Goal: Information Seeking & Learning: Learn about a topic

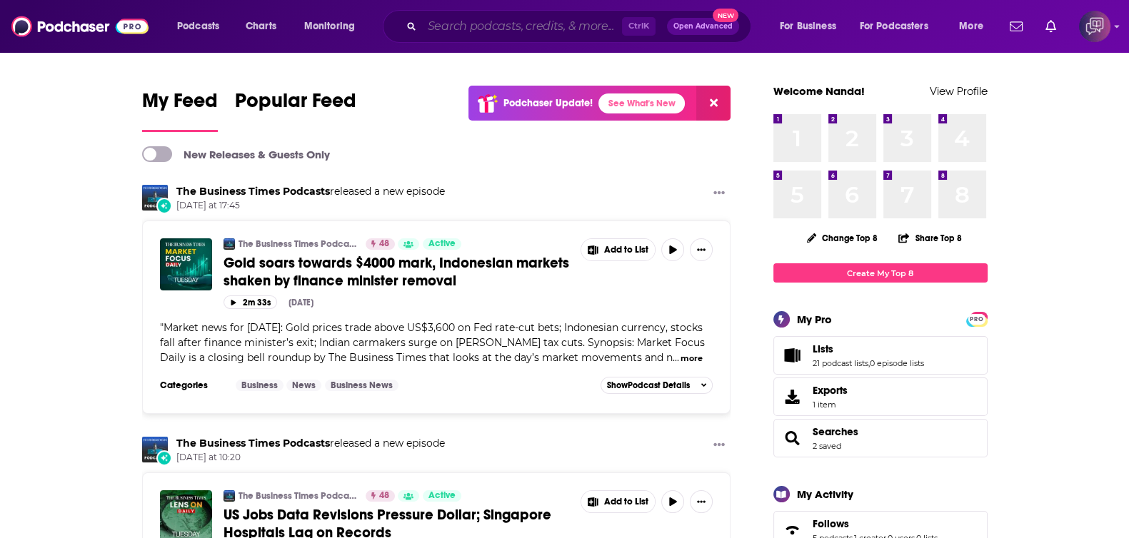
click at [587, 34] on input "Search podcasts, credits, & more..." at bounding box center [522, 26] width 200 height 23
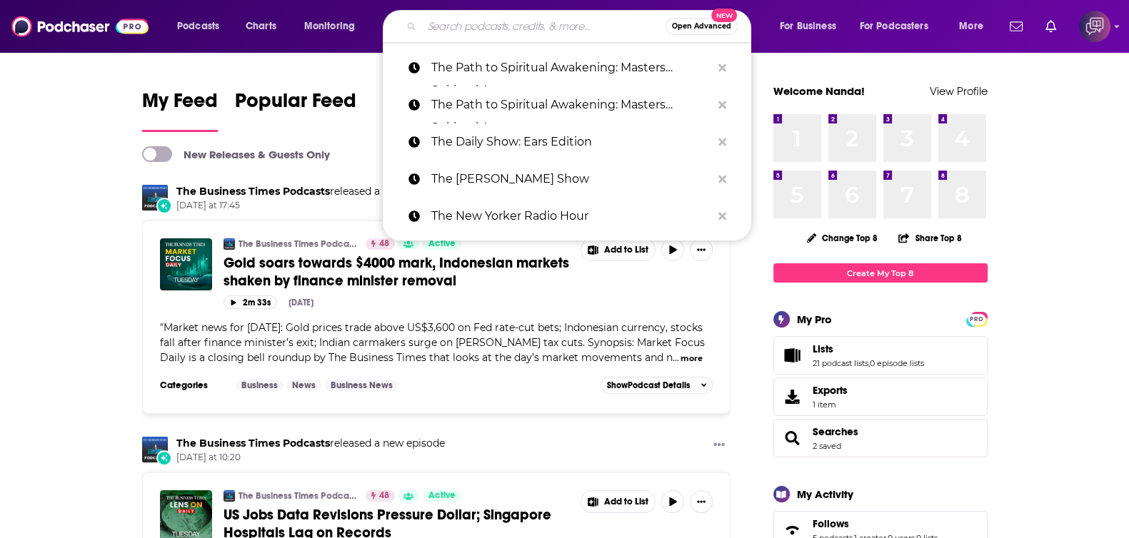
paste input "B2B Vault: The Biz To Biz Podcast"
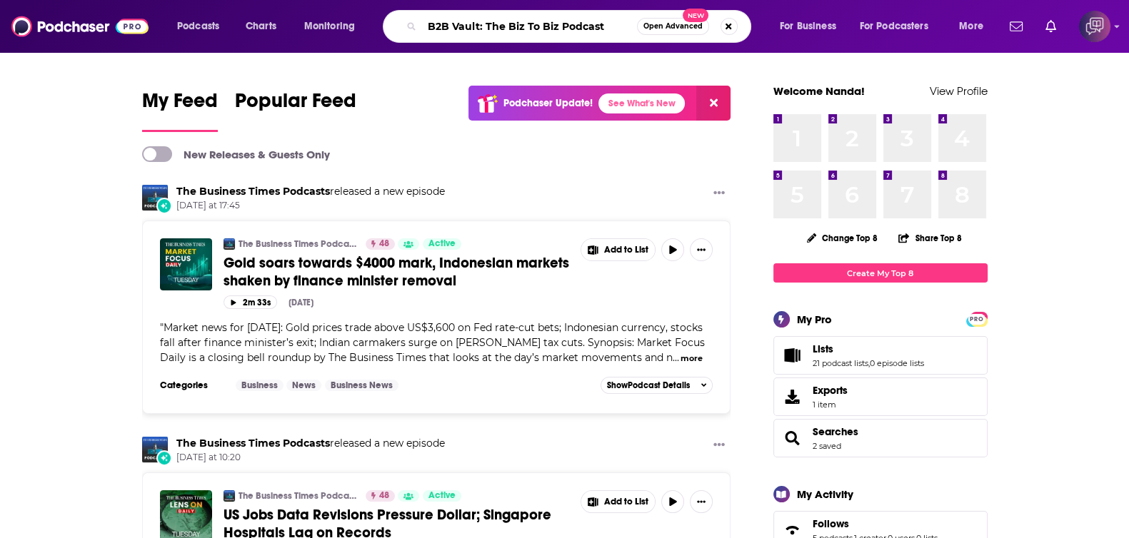
type input "B2B Vault: The Biz To Biz Podcast"
click at [675, 30] on button "Open Advanced New" at bounding box center [673, 26] width 72 height 17
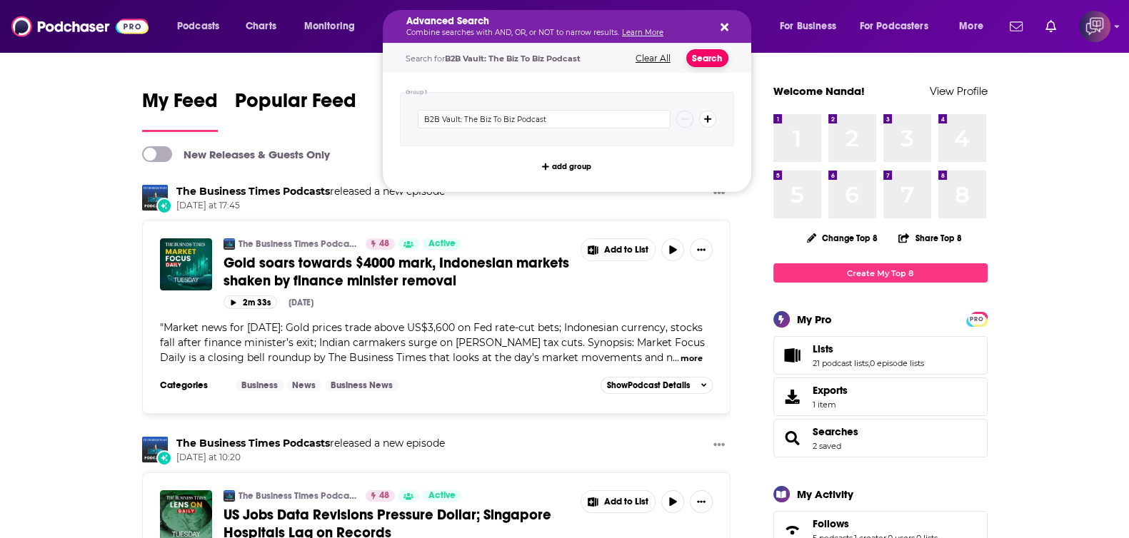
click at [710, 59] on button "Search" at bounding box center [707, 58] width 42 height 18
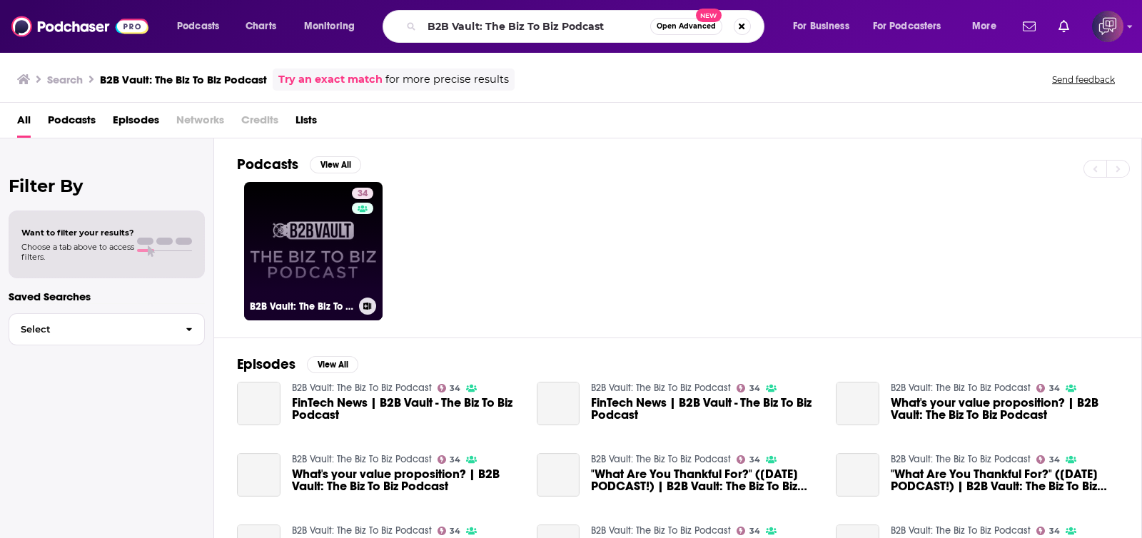
click at [293, 278] on link "34 B2B Vault: The Biz To Biz Podcast" at bounding box center [313, 251] width 138 height 138
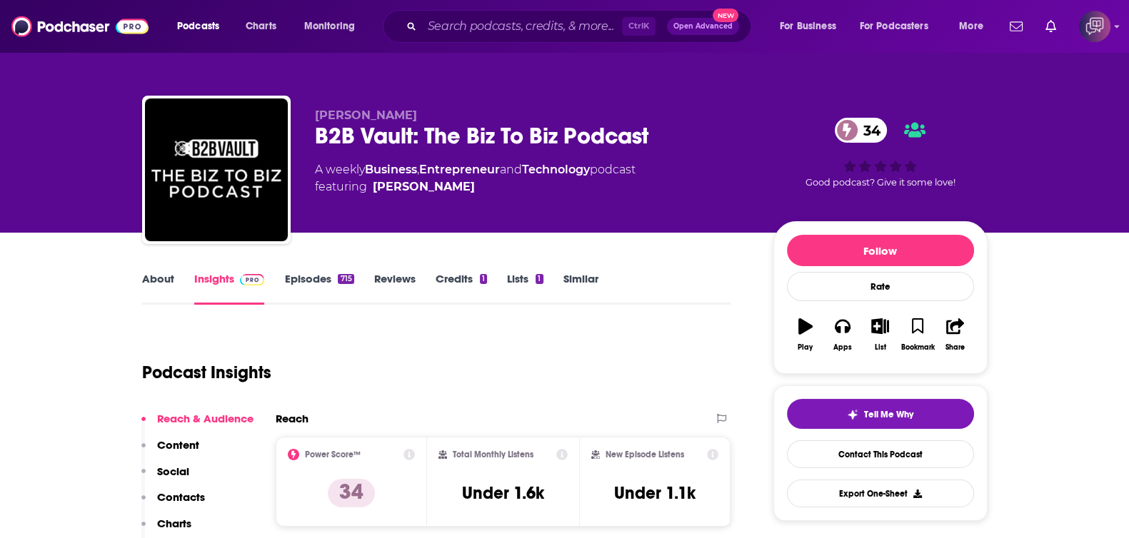
click at [165, 280] on link "About" at bounding box center [158, 288] width 32 height 33
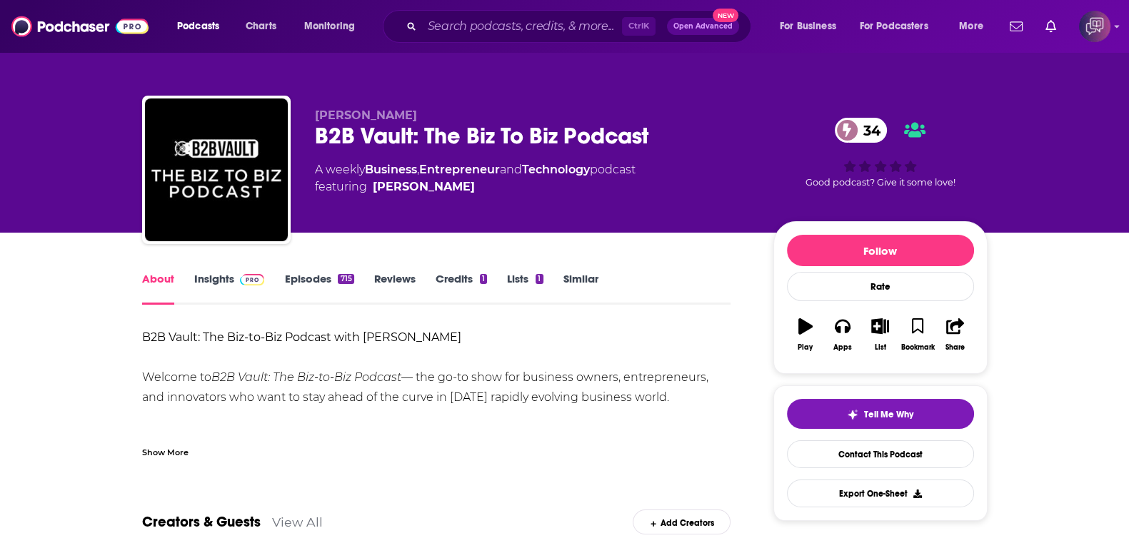
click at [183, 445] on div "Show More" at bounding box center [165, 452] width 46 height 14
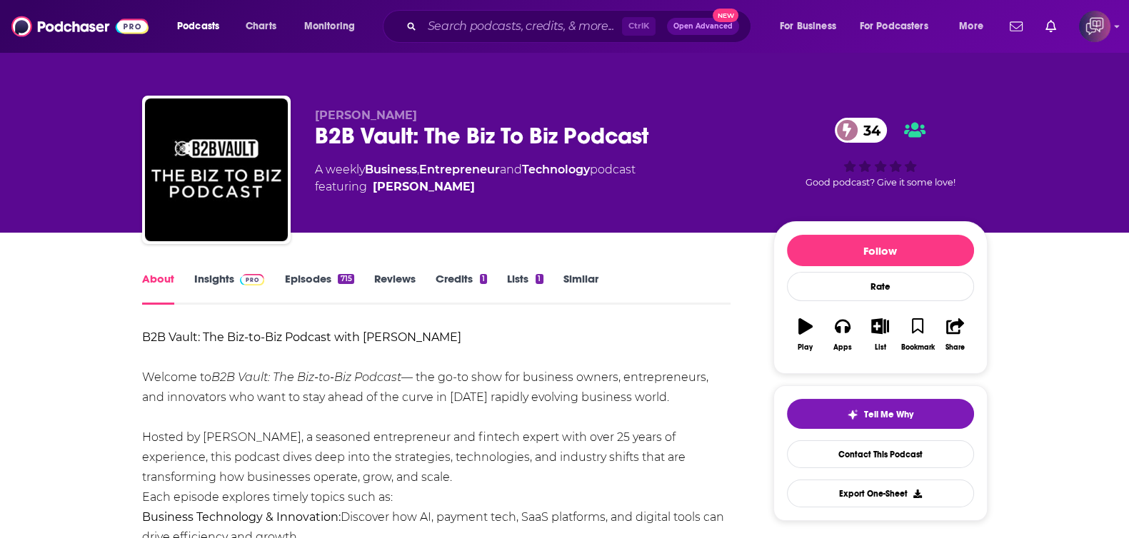
click at [228, 286] on link "Insights" at bounding box center [229, 288] width 71 height 33
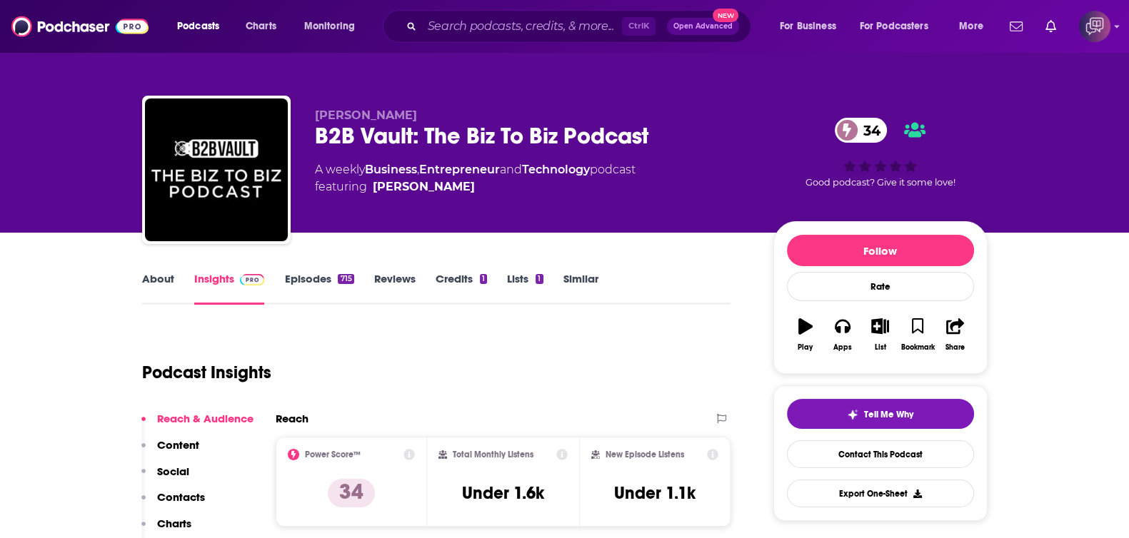
click at [169, 289] on link "About" at bounding box center [158, 288] width 32 height 33
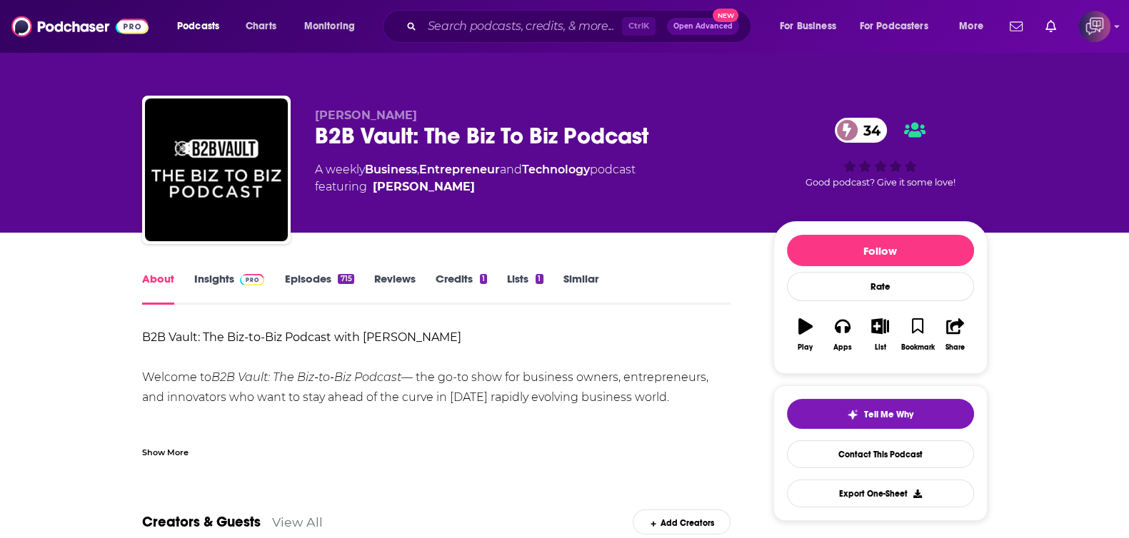
click at [183, 455] on div "Show More" at bounding box center [165, 452] width 46 height 14
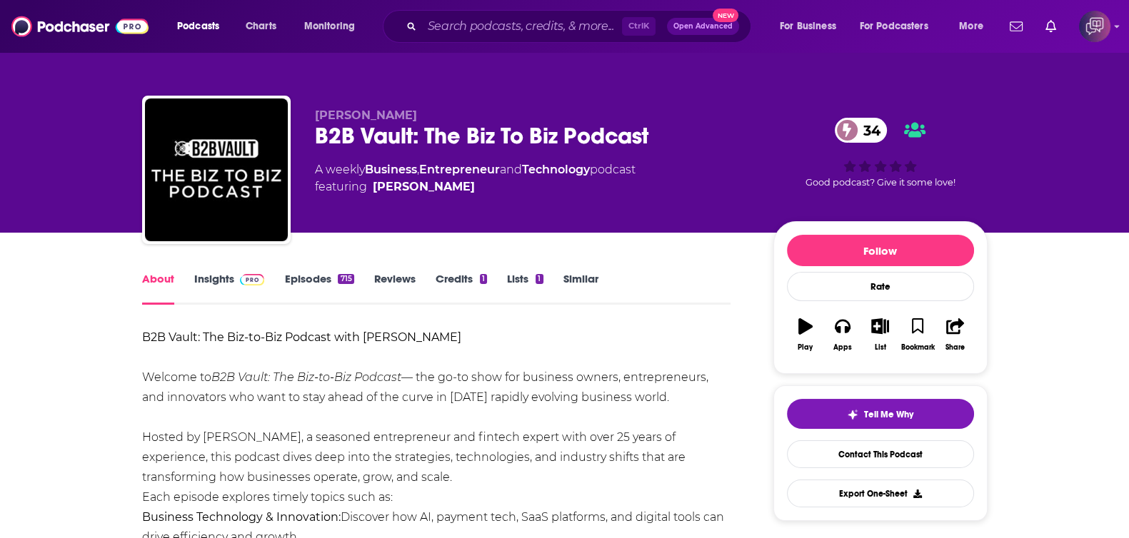
click at [228, 287] on link "Insights" at bounding box center [229, 288] width 71 height 33
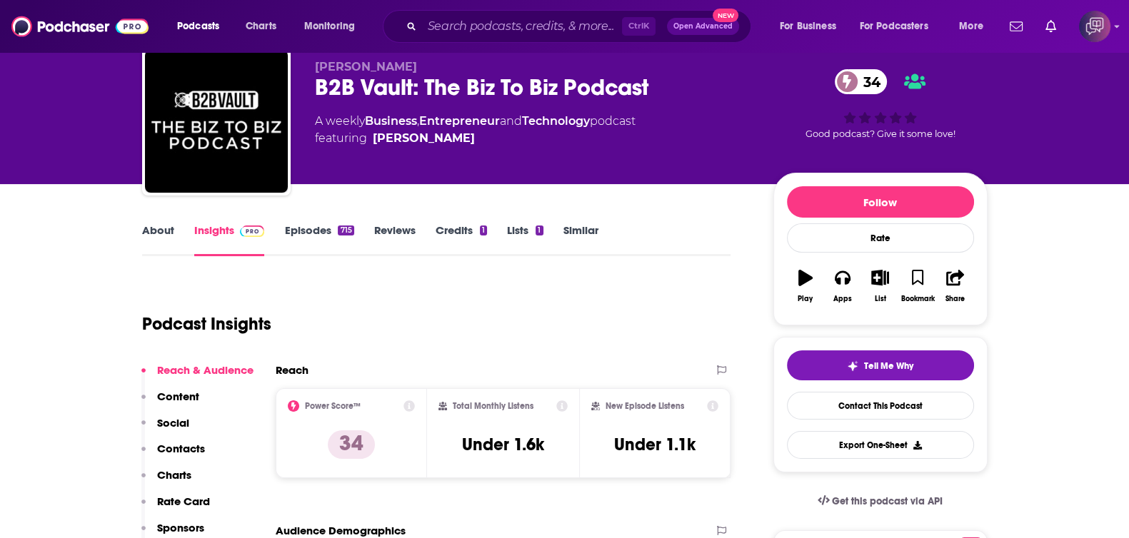
scroll to position [89, 0]
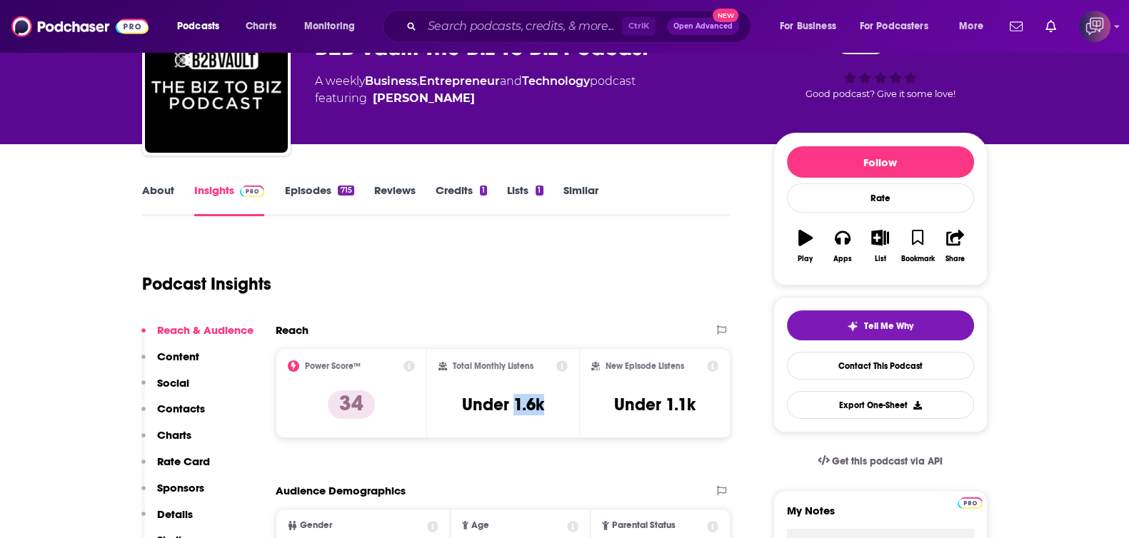
drag, startPoint x: 513, startPoint y: 402, endPoint x: 547, endPoint y: 406, distance: 33.8
click at [547, 406] on div "Total Monthly Listens Under 1.6k" at bounding box center [502, 393] width 129 height 66
copy h3 "1.6k"
click at [545, 26] on input "Search podcasts, credits, & more..." at bounding box center [522, 26] width 200 height 23
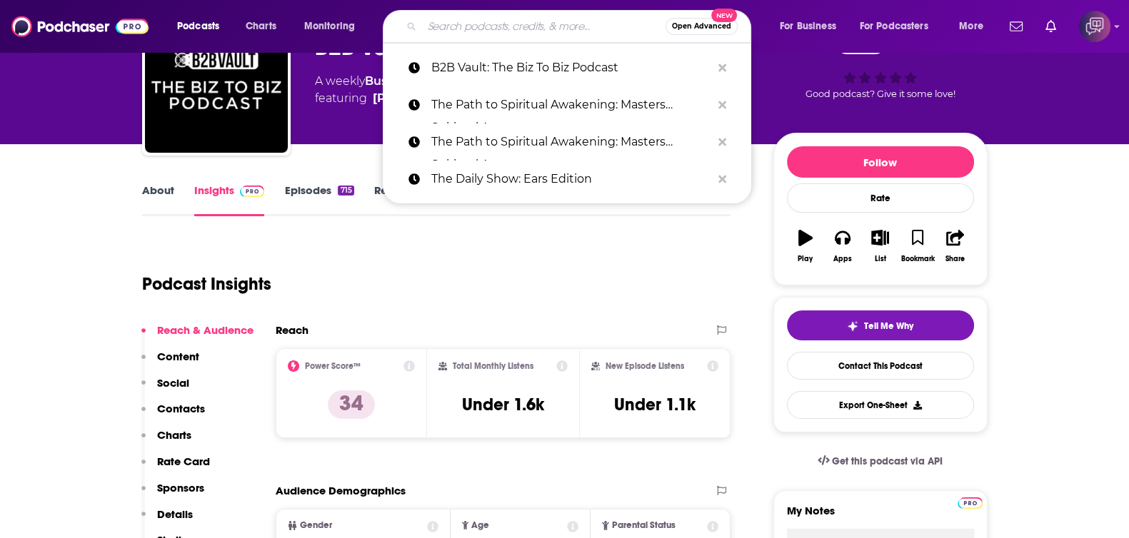
paste input "Rebelle With A Cause-Called To The Case"
type input "Rebelle With A Cause-Called To The Case"
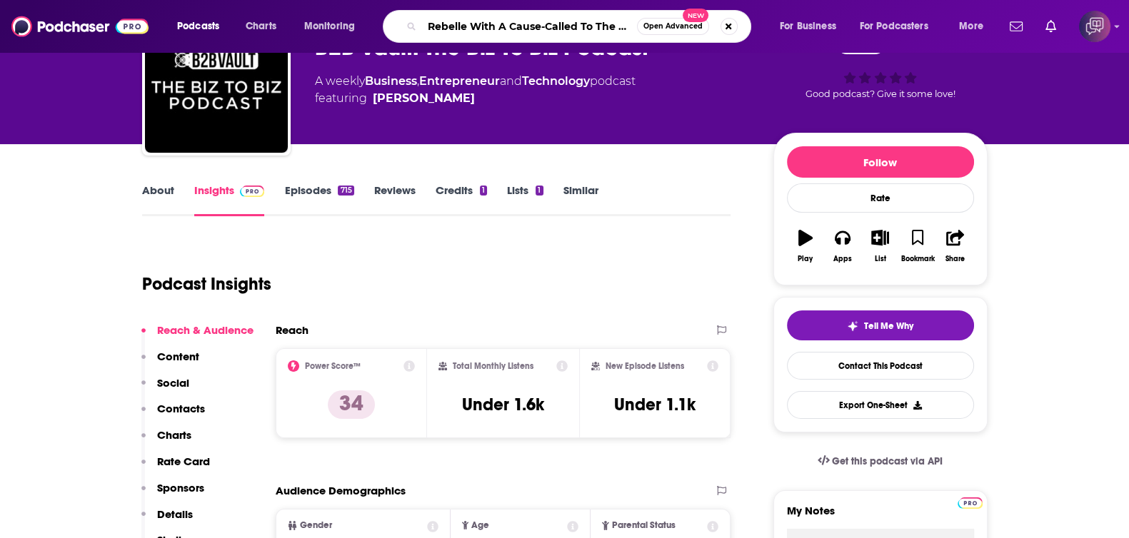
scroll to position [0, 12]
click at [667, 31] on button "Open Advanced New" at bounding box center [673, 26] width 72 height 17
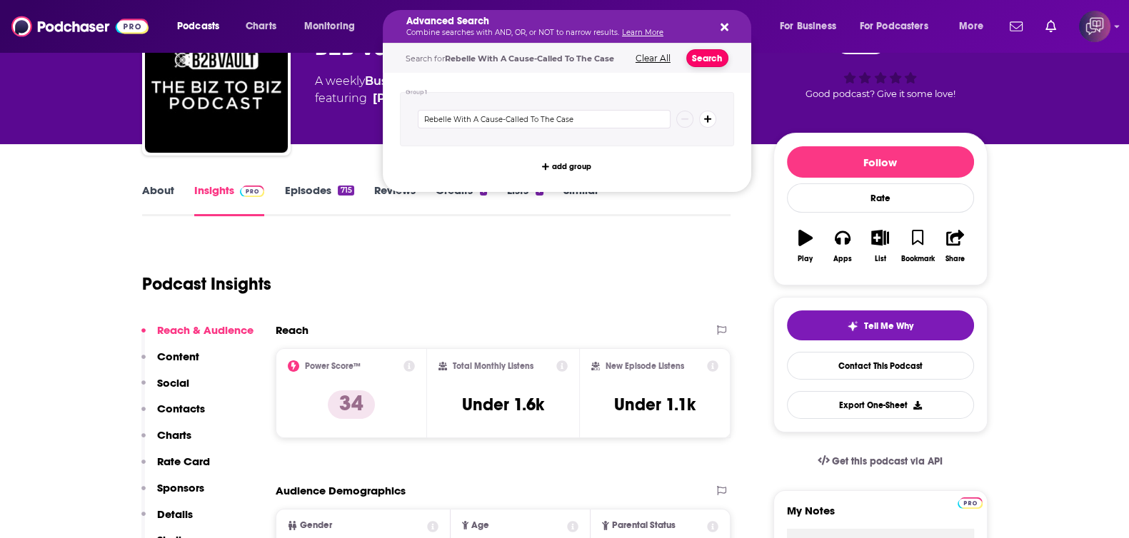
click at [706, 59] on button "Search" at bounding box center [707, 58] width 42 height 18
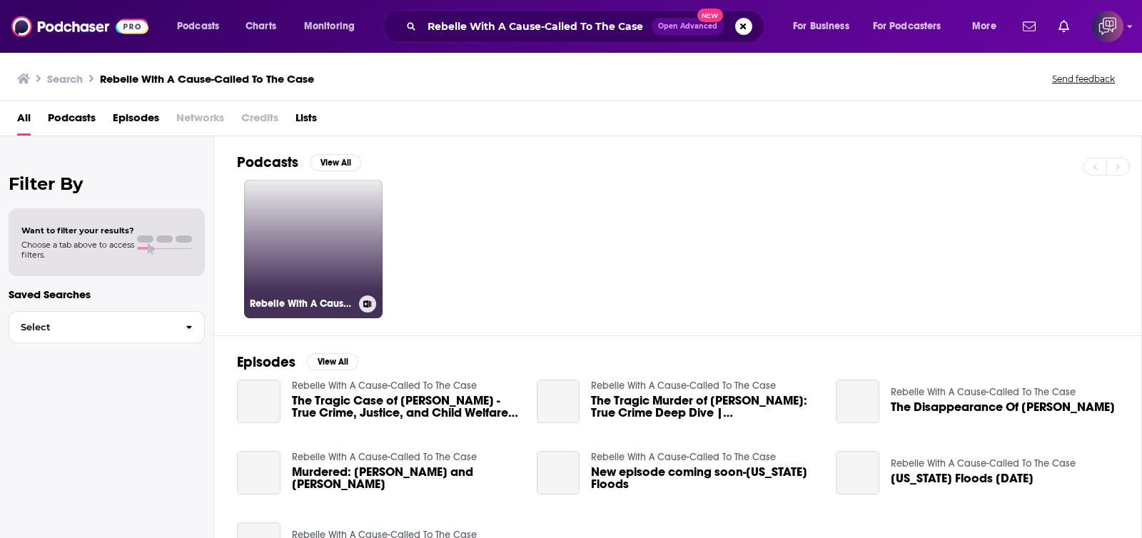
click at [333, 220] on link "Rebelle With A Cause-Called To The Case" at bounding box center [313, 249] width 138 height 138
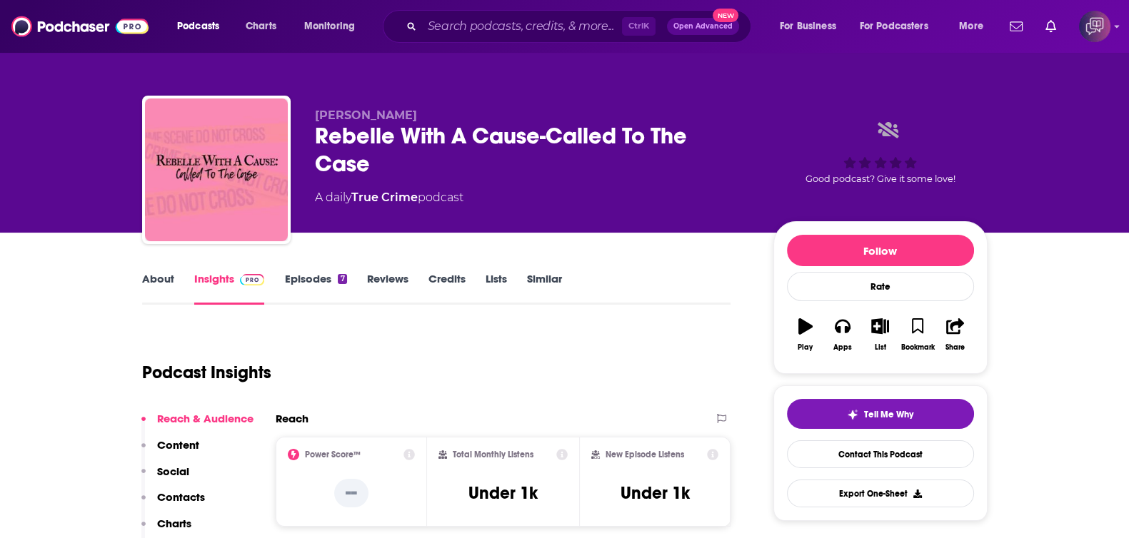
click at [150, 291] on link "About" at bounding box center [158, 288] width 32 height 33
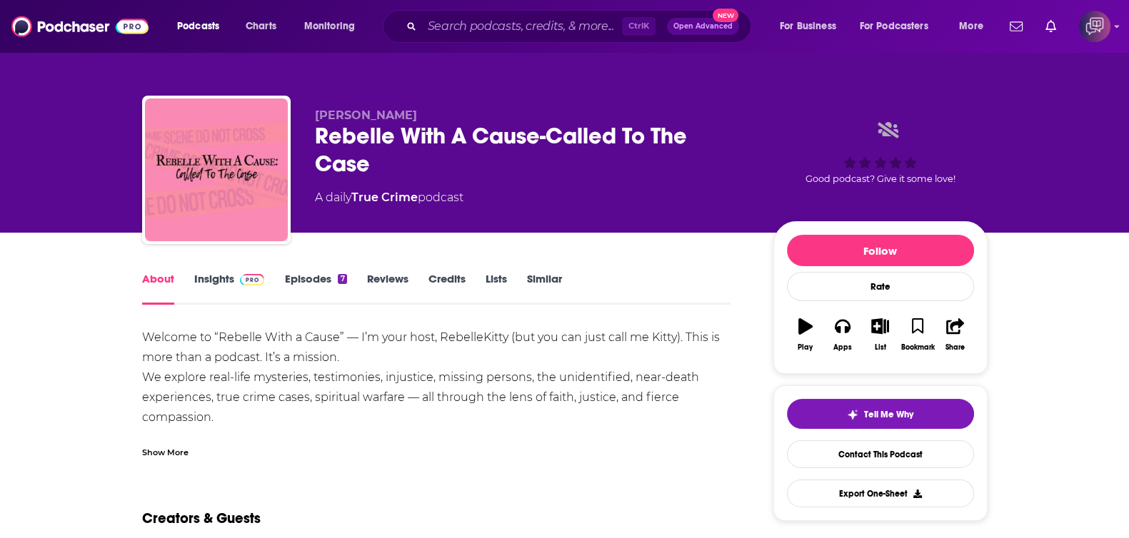
click at [171, 455] on div "Show More" at bounding box center [165, 452] width 46 height 14
click at [218, 274] on link "Insights" at bounding box center [229, 288] width 71 height 33
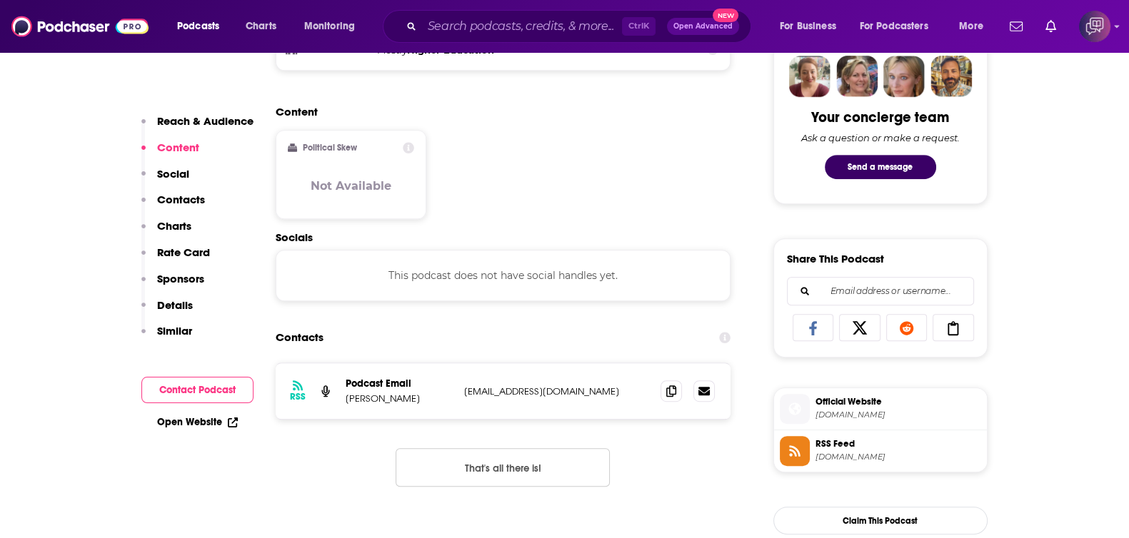
scroll to position [892, 0]
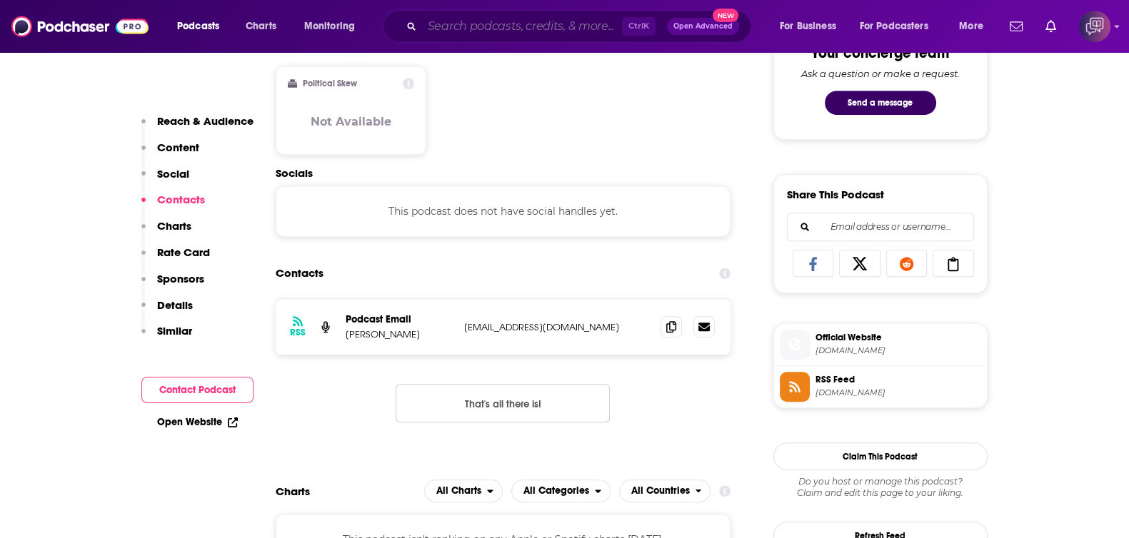
click at [581, 34] on input "Search podcasts, credits, & more..." at bounding box center [522, 26] width 200 height 23
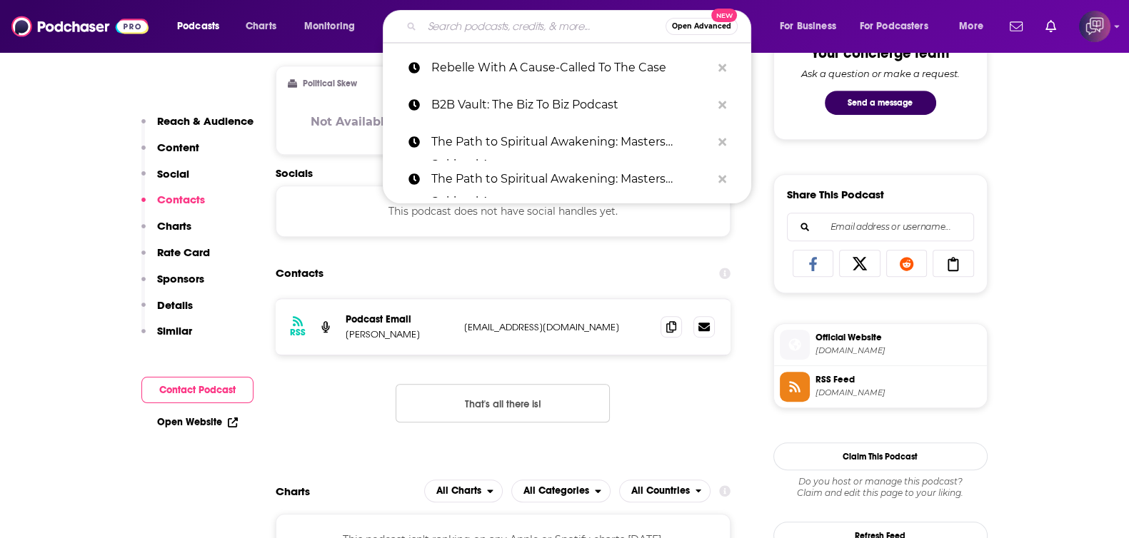
paste input "Disability Empowerment Now"
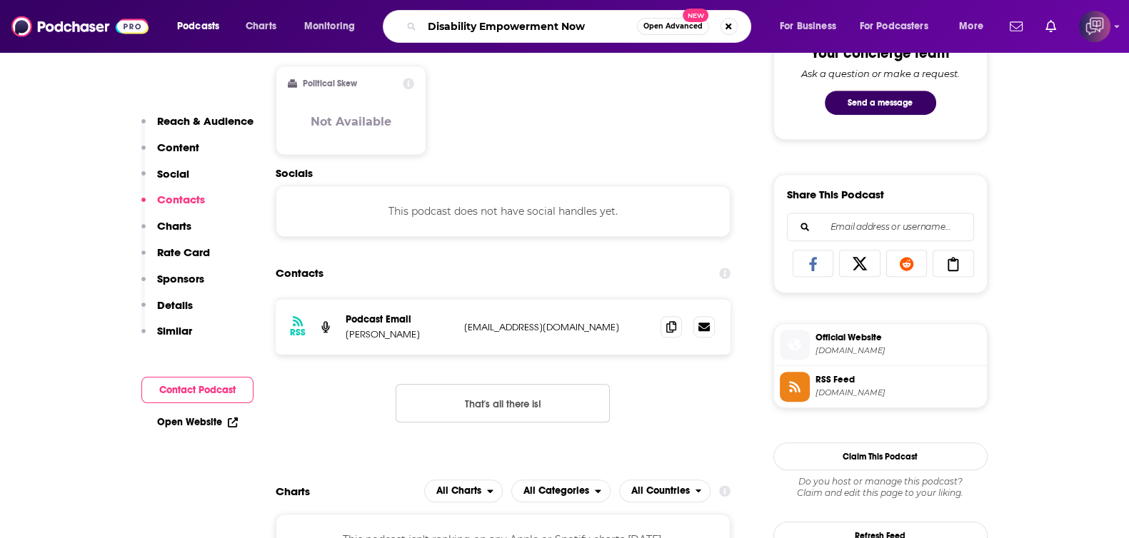
type input "Disability Empowerment Now"
click at [678, 25] on span "Open Advanced" at bounding box center [672, 26] width 59 height 7
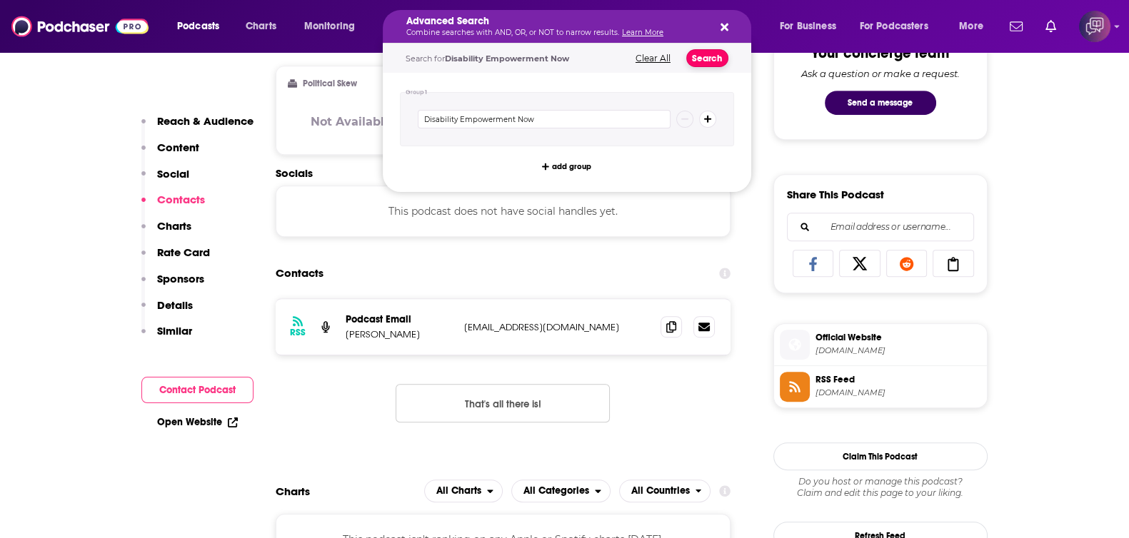
click at [710, 59] on button "Search" at bounding box center [707, 58] width 42 height 18
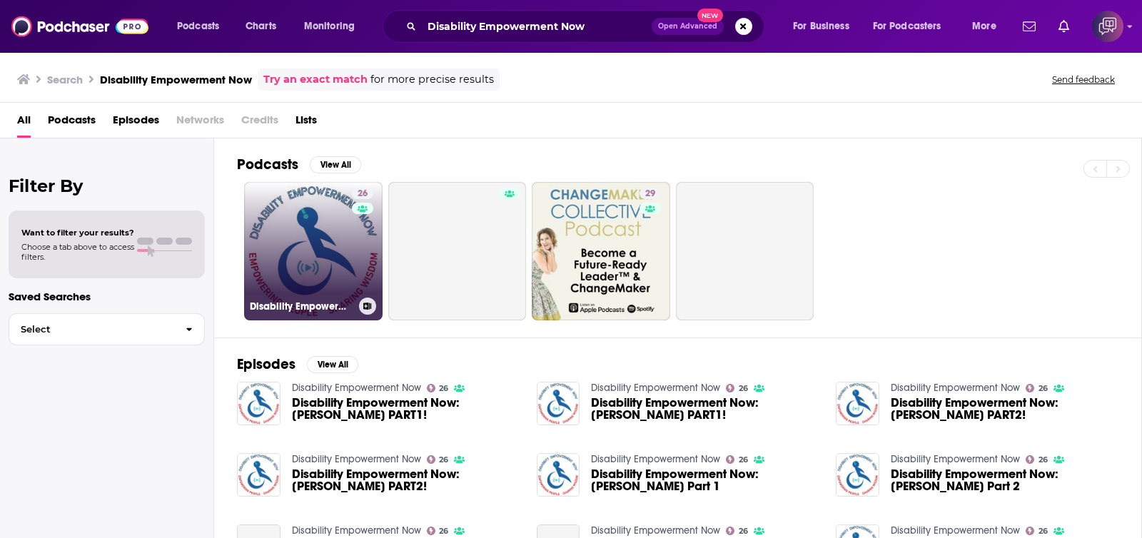
click at [304, 217] on link "26 Disability Empowerment Now" at bounding box center [313, 251] width 138 height 138
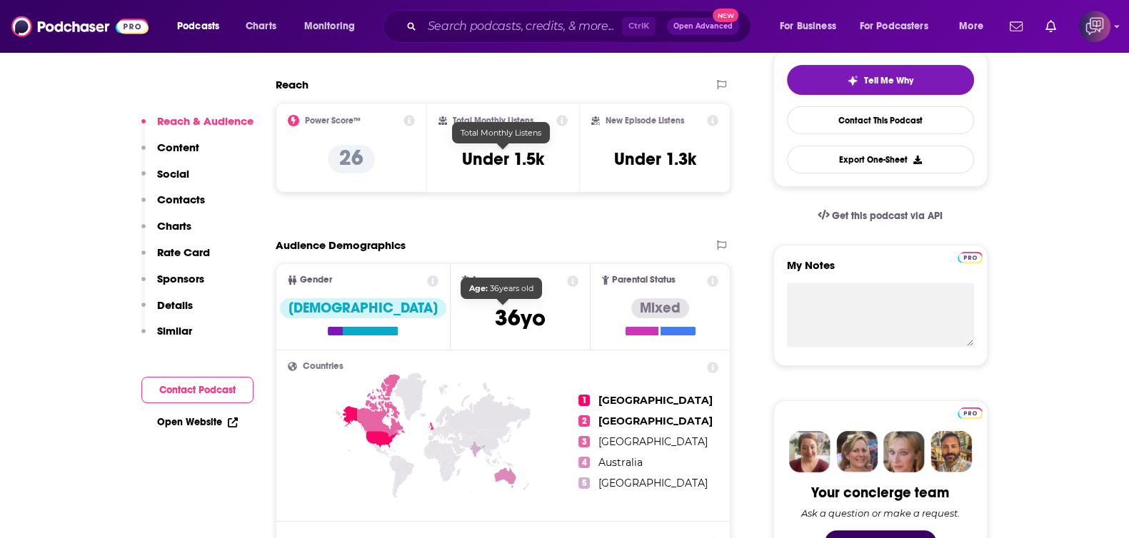
scroll to position [356, 0]
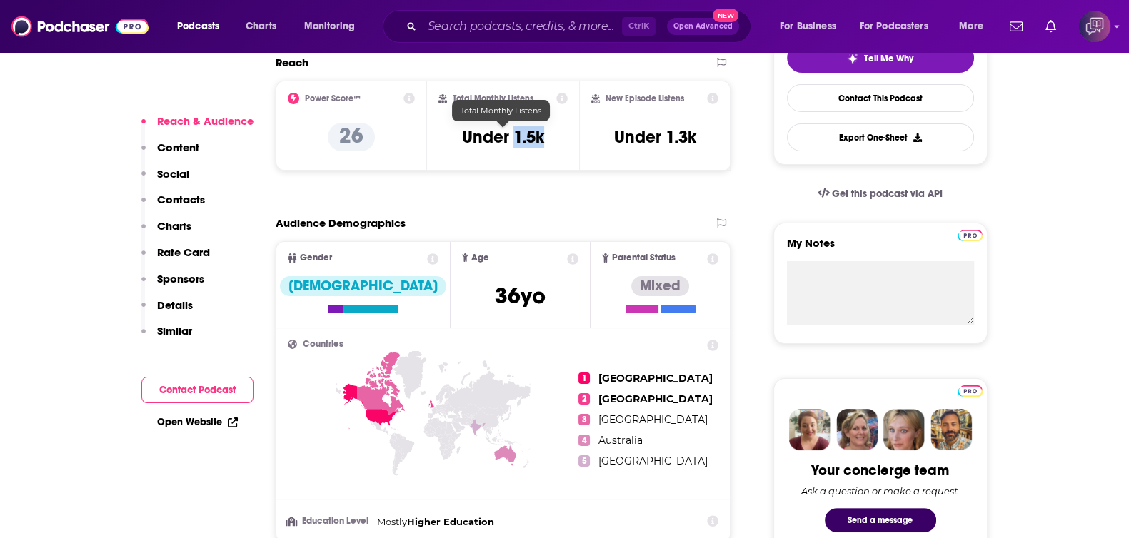
drag, startPoint x: 515, startPoint y: 131, endPoint x: 546, endPoint y: 132, distance: 31.4
click at [546, 132] on div "Total Monthly Listens Under 1.5k" at bounding box center [502, 126] width 129 height 66
copy h3 "1.5k"
drag, startPoint x: 668, startPoint y: 137, endPoint x: 710, endPoint y: 137, distance: 42.1
click at [710, 137] on div "New Episode Listens Under 1.3k" at bounding box center [655, 126] width 128 height 66
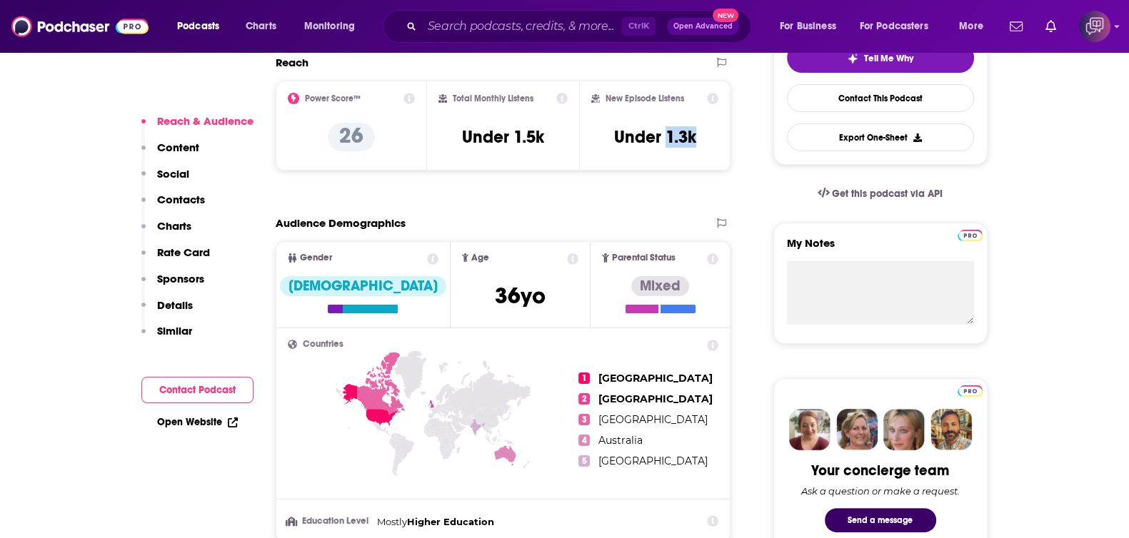
copy h3 "1.3k"
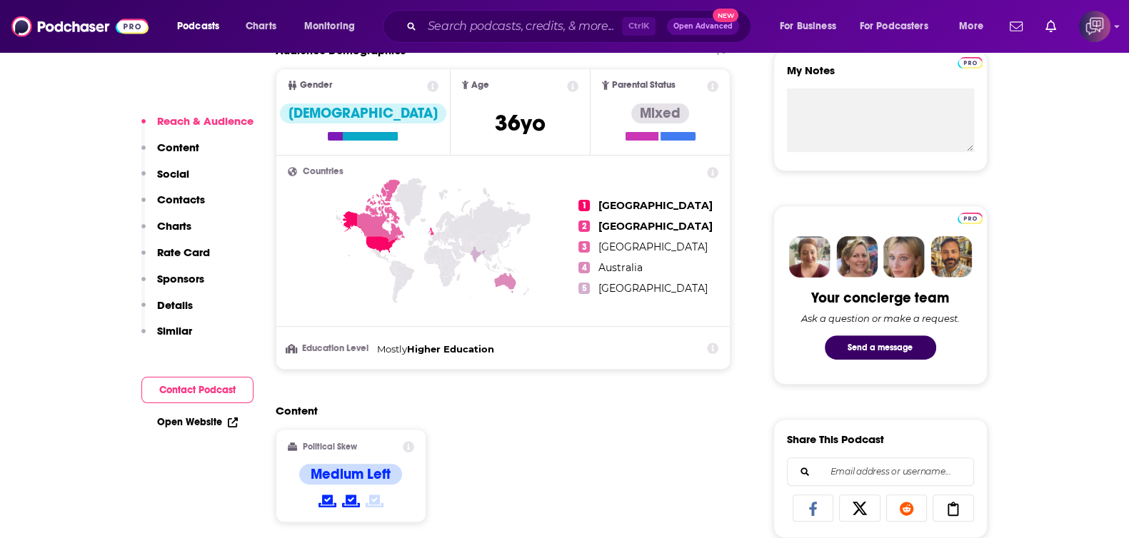
scroll to position [446, 0]
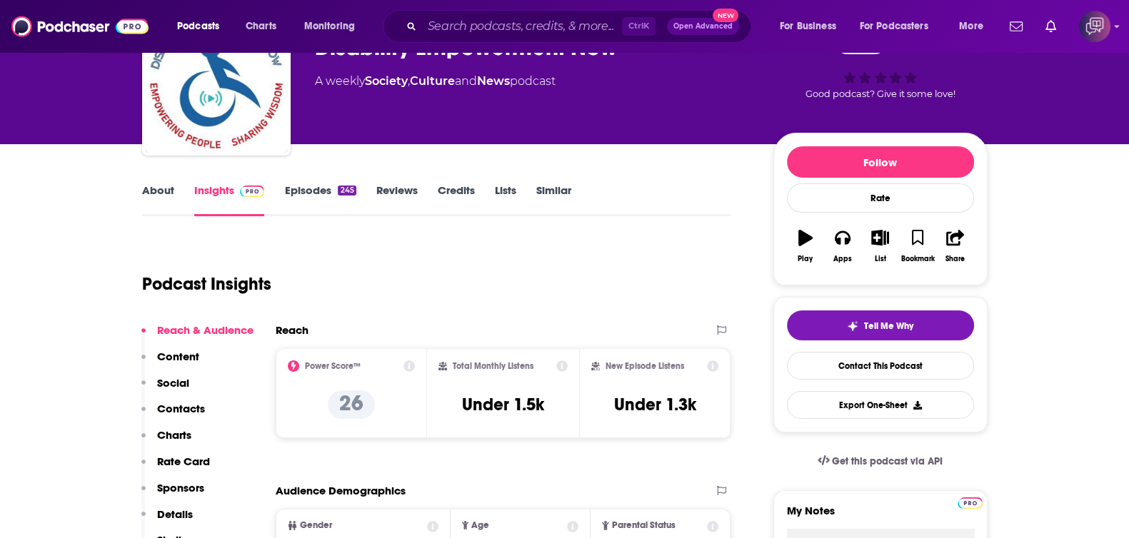
scroll to position [0, 0]
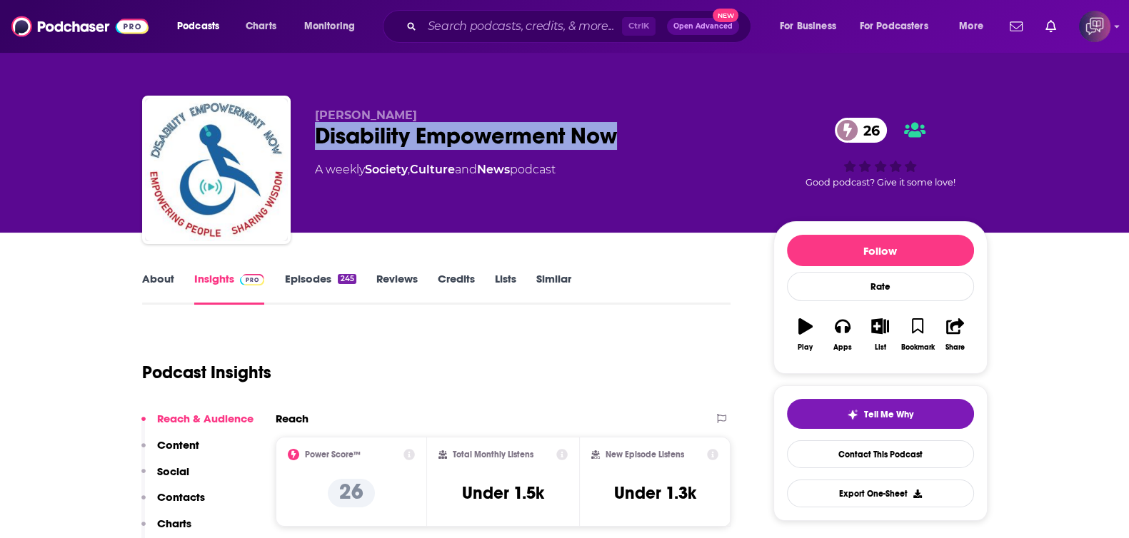
drag, startPoint x: 301, startPoint y: 134, endPoint x: 628, endPoint y: 136, distance: 326.9
click at [628, 133] on div "[PERSON_NAME] Disability Empowerment Now 26 A weekly Society , Culture and News…" at bounding box center [564, 173] width 845 height 154
copy h2 "Disability Empowerment Now"
